Goal: Task Accomplishment & Management: Use online tool/utility

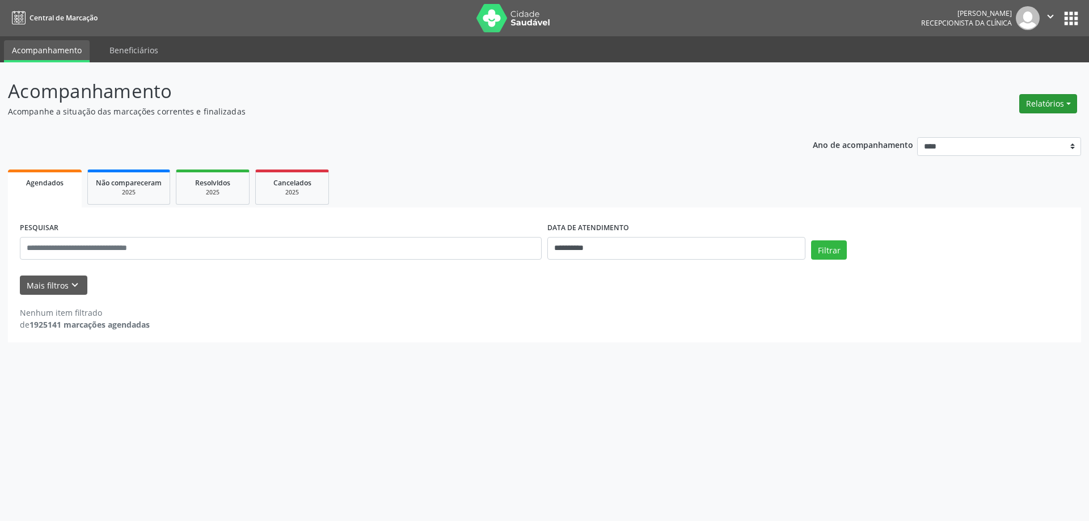
click at [1054, 96] on button "Relatórios" at bounding box center [1048, 103] width 58 height 19
click at [994, 121] on link "Agendamentos" at bounding box center [1017, 128] width 122 height 16
select select "*"
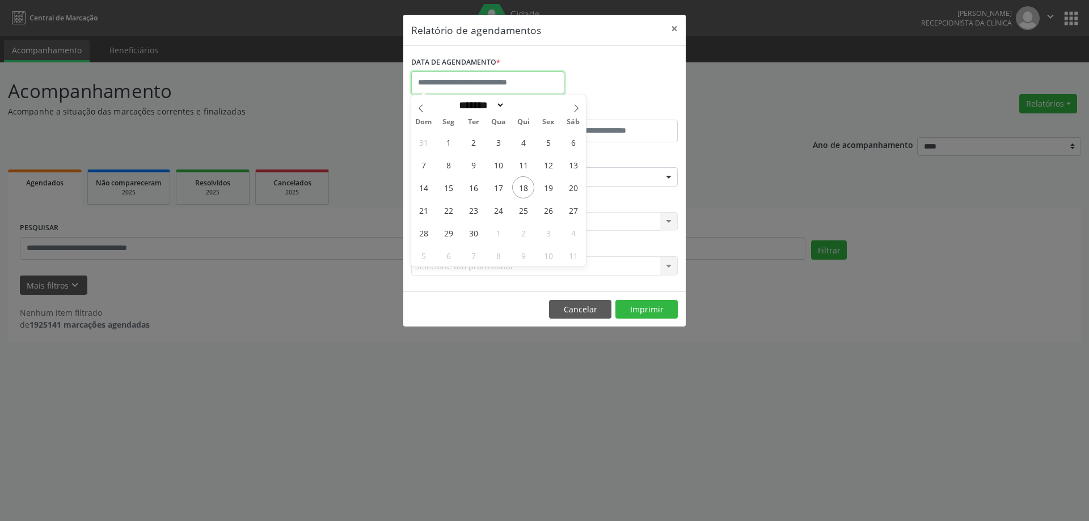
click at [486, 82] on input "text" at bounding box center [487, 82] width 153 height 23
click at [549, 186] on span "19" at bounding box center [548, 187] width 22 height 22
type input "**********"
click at [548, 186] on span "19" at bounding box center [548, 187] width 22 height 22
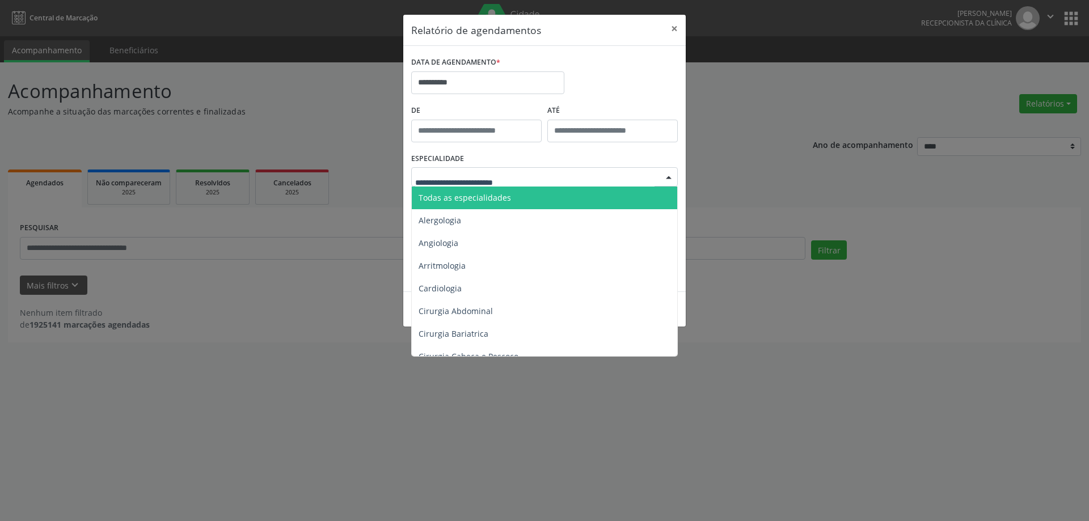
click at [495, 198] on span "Todas as especialidades" at bounding box center [465, 197] width 92 height 11
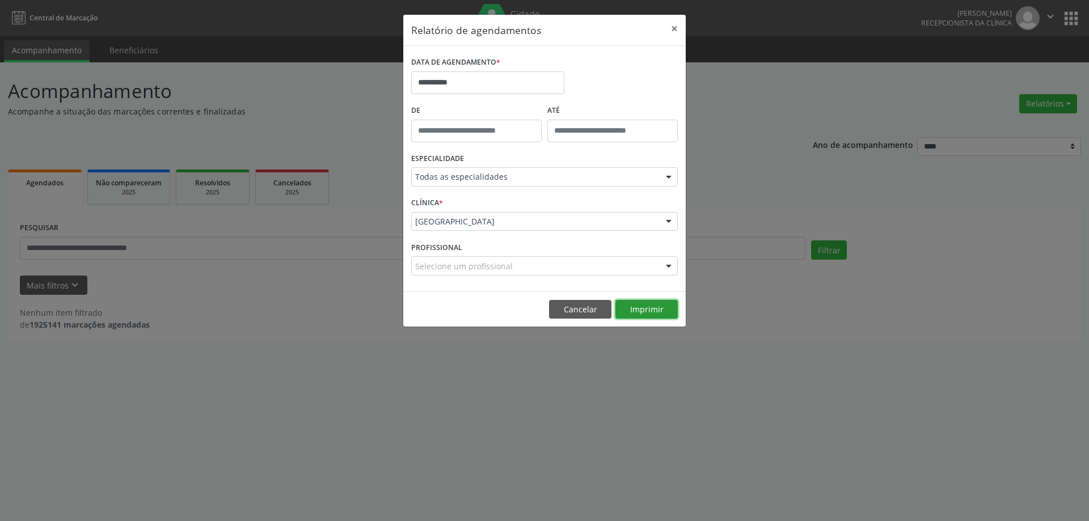
click at [642, 309] on button "Imprimir" at bounding box center [646, 309] width 62 height 19
